Goal: Browse casually: Explore the website without a specific task or goal

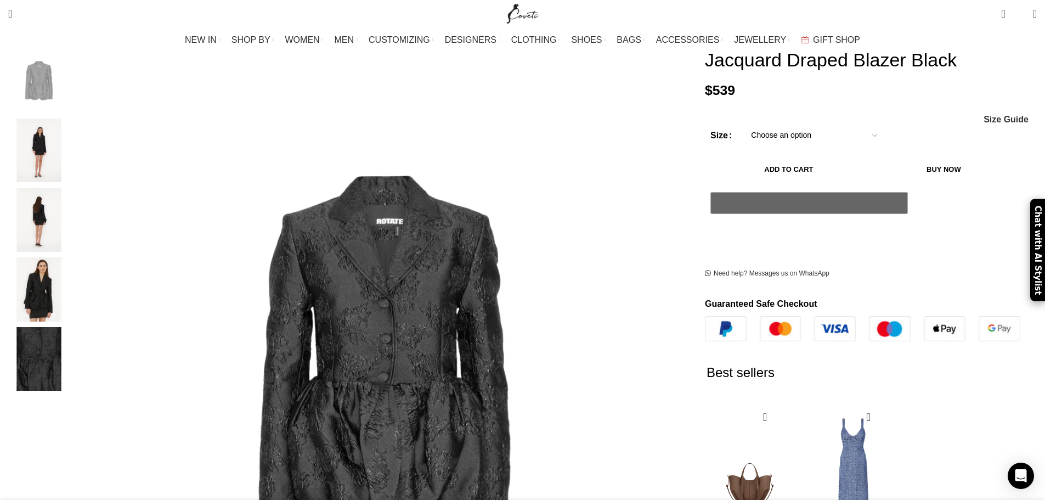
scroll to position [110, 0]
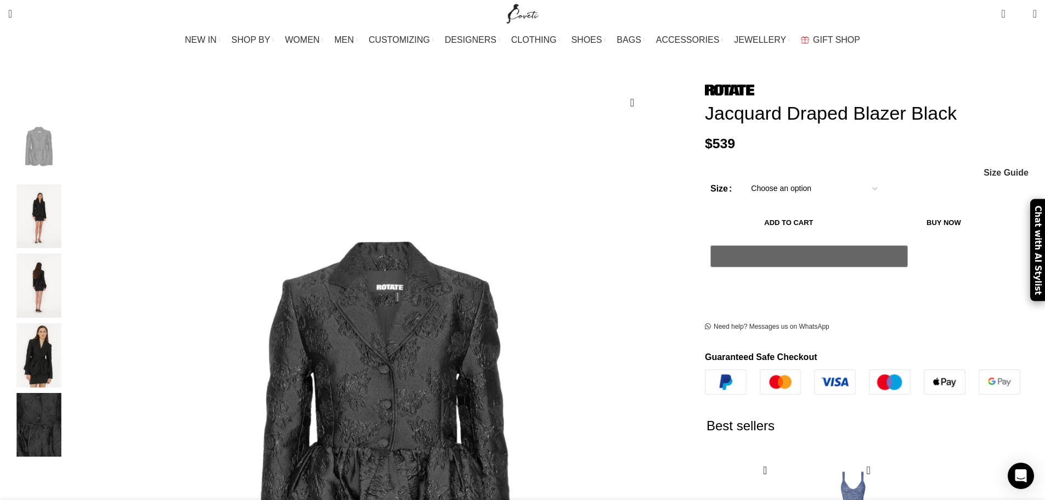
click at [72, 423] on img "5 / 5" at bounding box center [38, 425] width 67 height 64
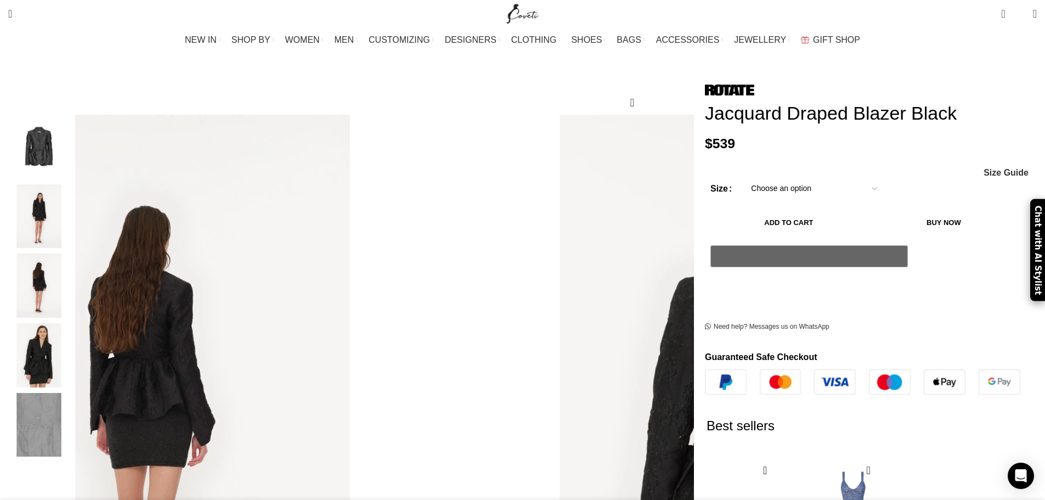
scroll to position [0, 462]
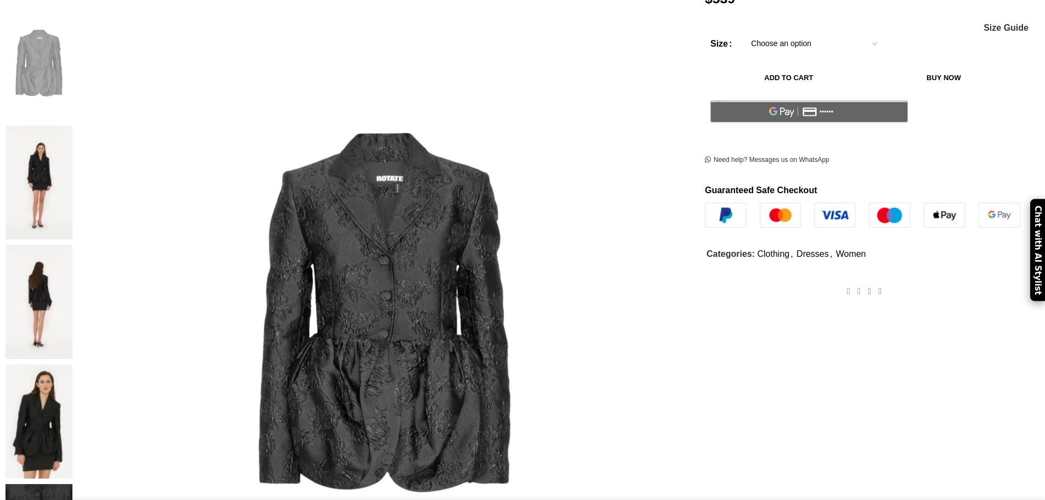
scroll to position [219, 0]
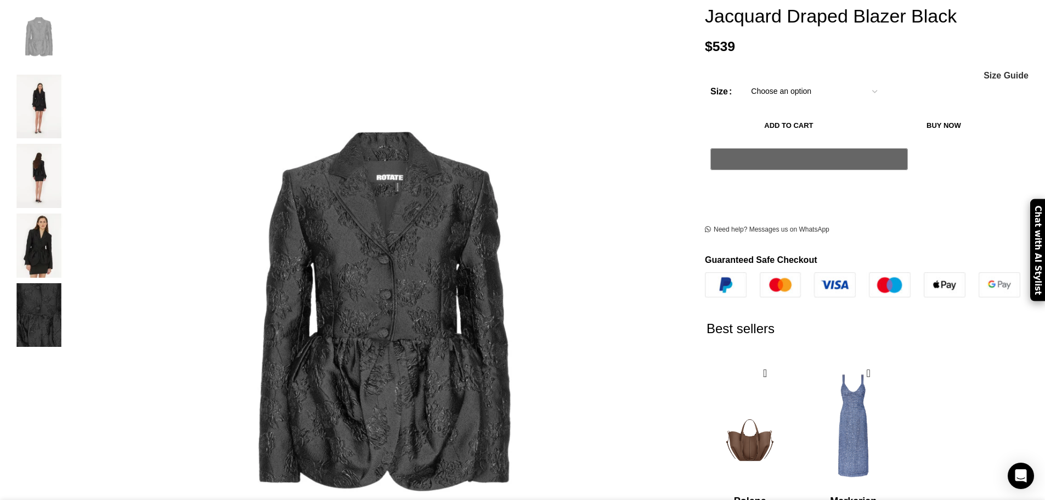
click at [72, 173] on img "3 / 5" at bounding box center [38, 176] width 67 height 64
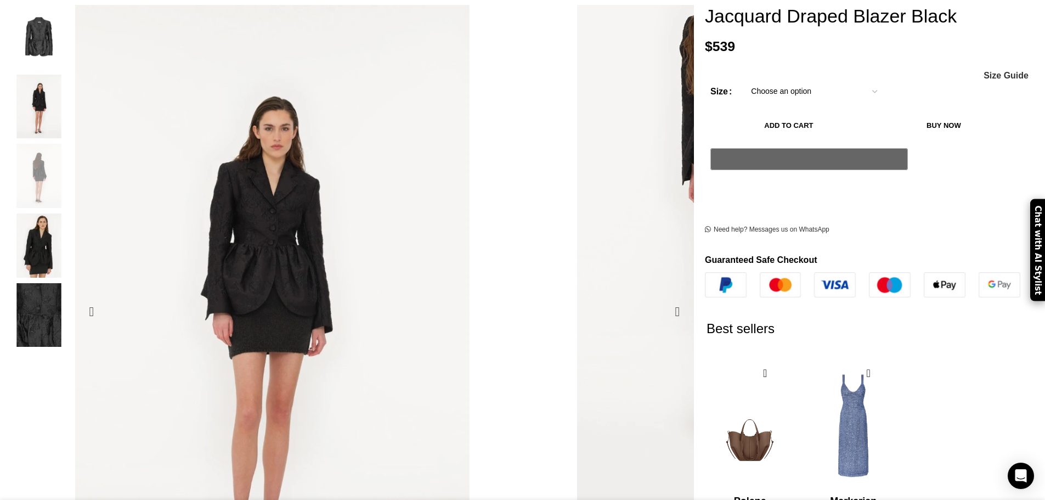
scroll to position [0, 116]
